Goal: Transaction & Acquisition: Purchase product/service

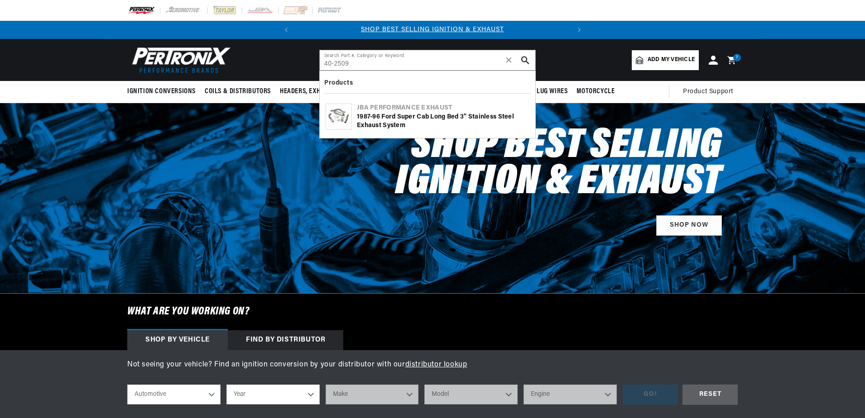
type input "40-2509"
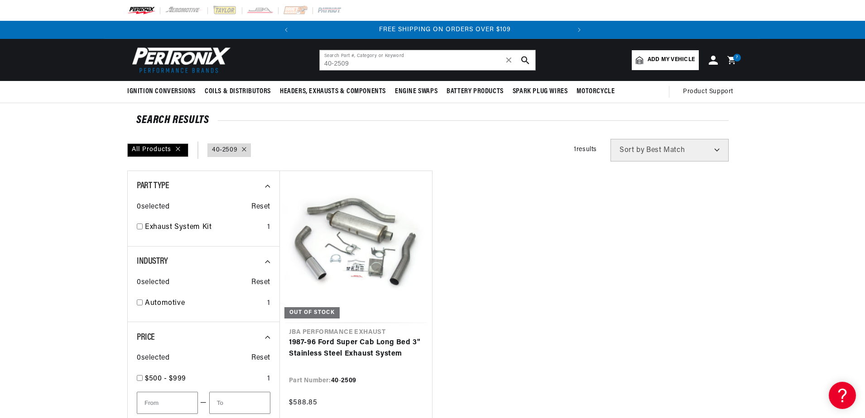
scroll to position [0, 274]
click at [349, 337] on link "1987-96 Ford Super Cab Long Bed 3" Stainless Steel Exhaust System" at bounding box center [356, 348] width 134 height 23
